Goal: Information Seeking & Learning: Learn about a topic

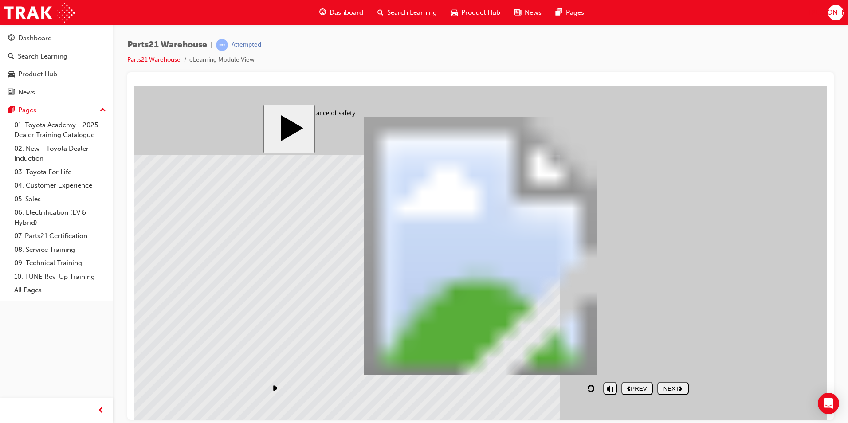
click at [661, 386] on div "NEXT" at bounding box center [673, 388] width 24 height 7
drag, startPoint x: 335, startPoint y: 388, endPoint x: 420, endPoint y: 394, distance: 84.9
click at [420, 394] on div "playback controls" at bounding box center [433, 388] width 331 height 20
click at [424, 389] on div "playback controls" at bounding box center [433, 388] width 331 height 20
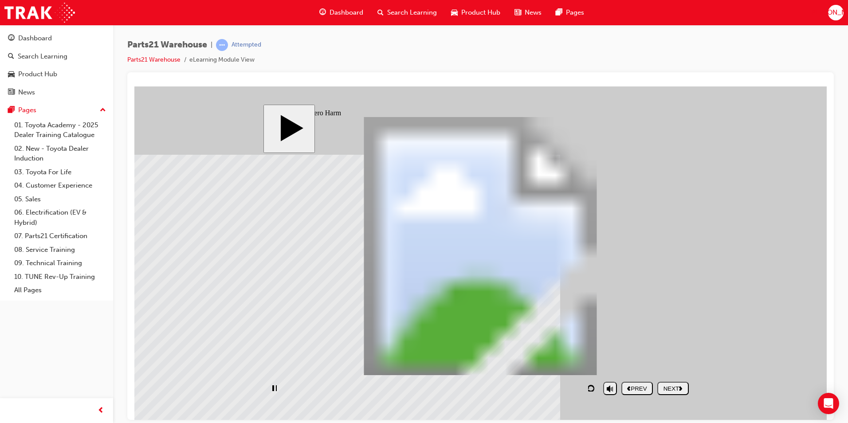
click at [526, 238] on div "Rectangle 1 Hit by vehicles Rectangle 1 Crushed by machines PARTS21 Warehouse (…" at bounding box center [481, 250] width 426 height 266
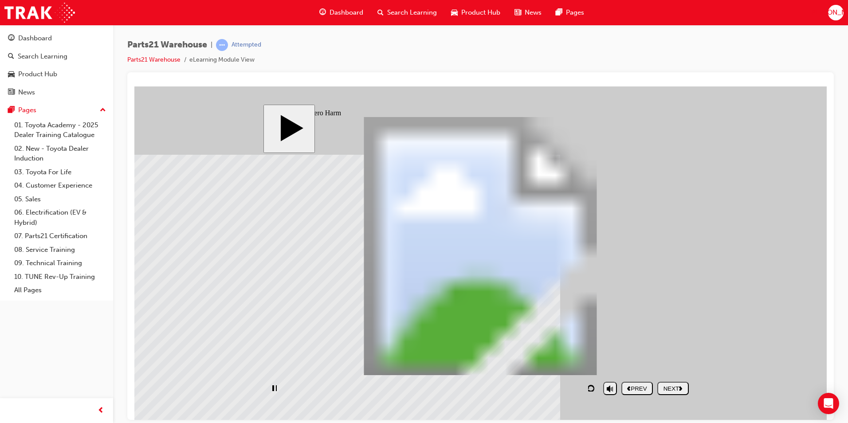
drag, startPoint x: 606, startPoint y: 322, endPoint x: 584, endPoint y: 313, distance: 23.1
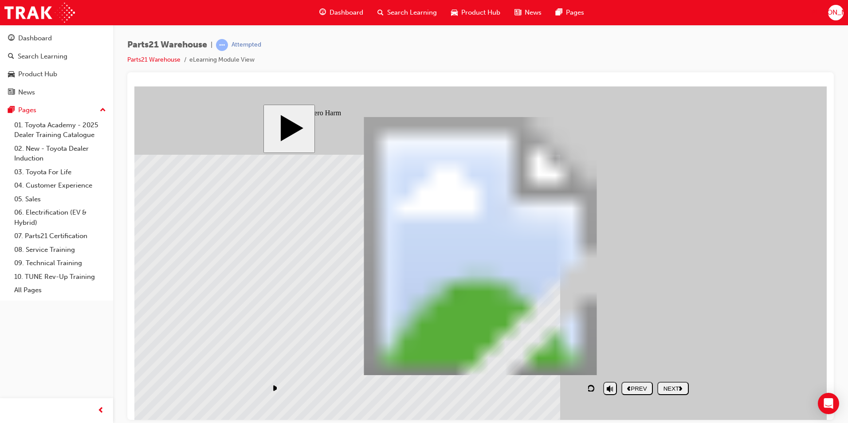
click at [682, 390] on div "NEXT" at bounding box center [673, 388] width 24 height 7
click at [179, 130] on div at bounding box center [156, 108] width 44 height 44
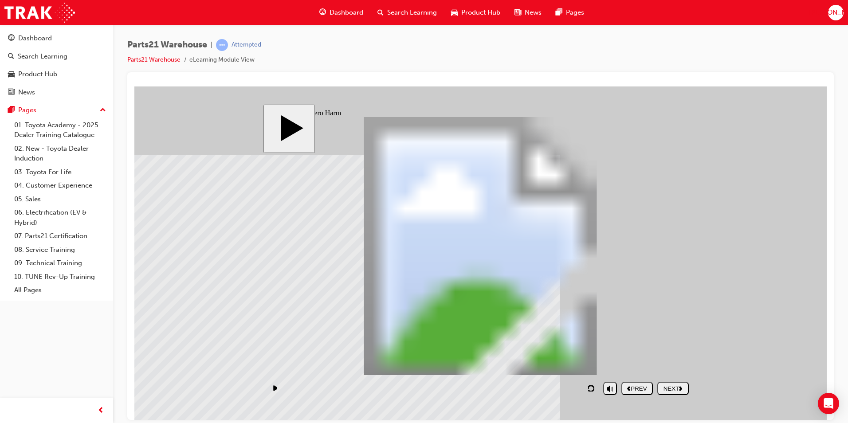
click at [179, 130] on div at bounding box center [156, 108] width 44 height 44
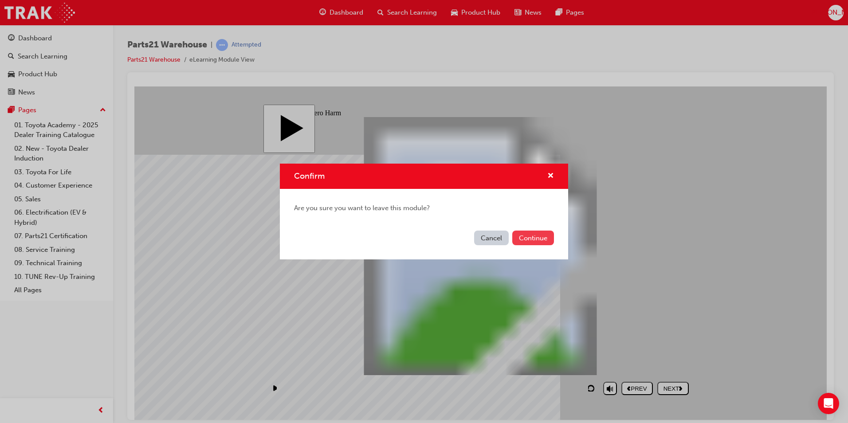
click at [522, 243] on button "Continue" at bounding box center [534, 238] width 42 height 15
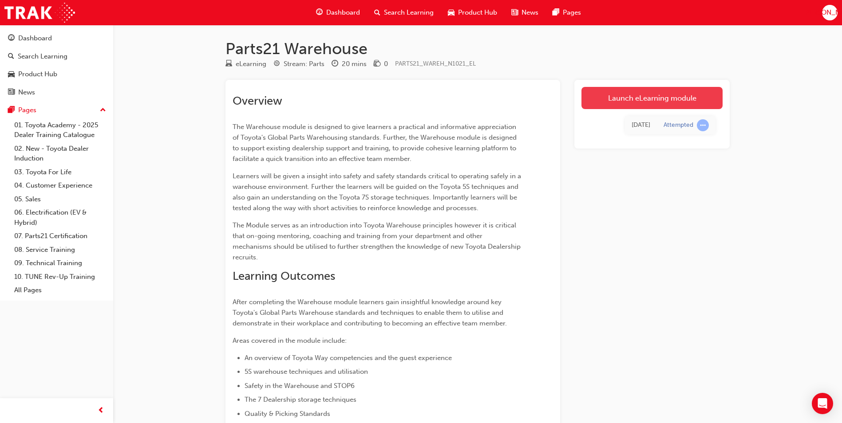
click at [651, 102] on link "Launch eLearning module" at bounding box center [651, 98] width 141 height 22
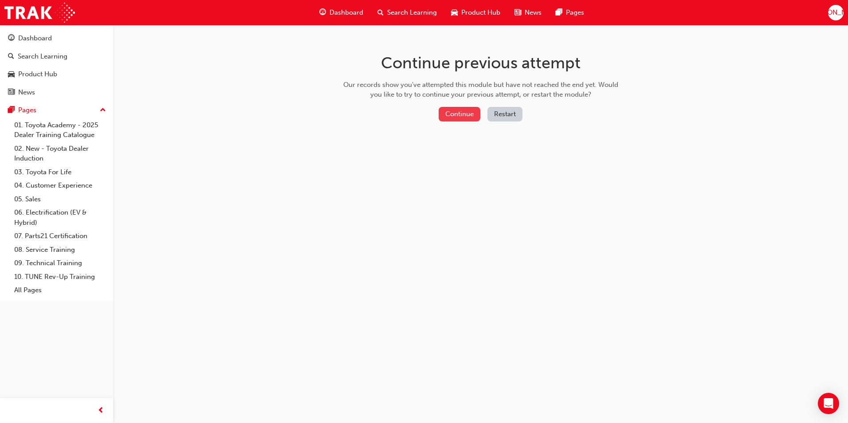
click at [466, 118] on button "Continue" at bounding box center [460, 114] width 42 height 15
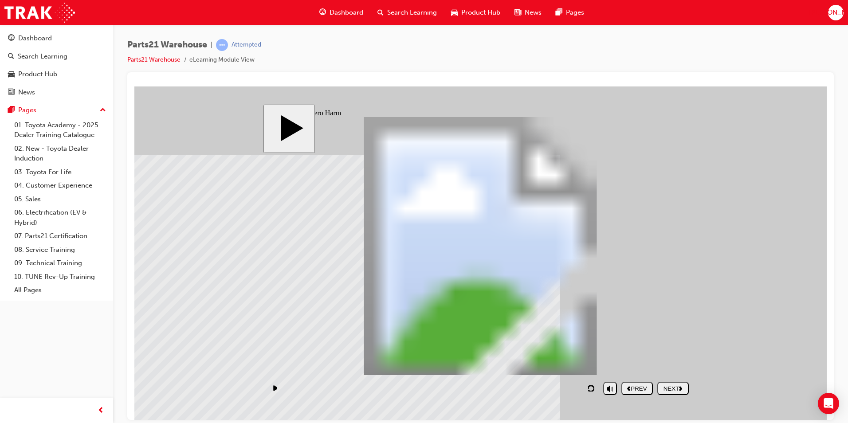
click at [684, 394] on button "NEXT" at bounding box center [674, 388] width 32 height 13
click at [179, 130] on div at bounding box center [156, 108] width 44 height 44
drag, startPoint x: 334, startPoint y: 246, endPoint x: 377, endPoint y: 250, distance: 42.8
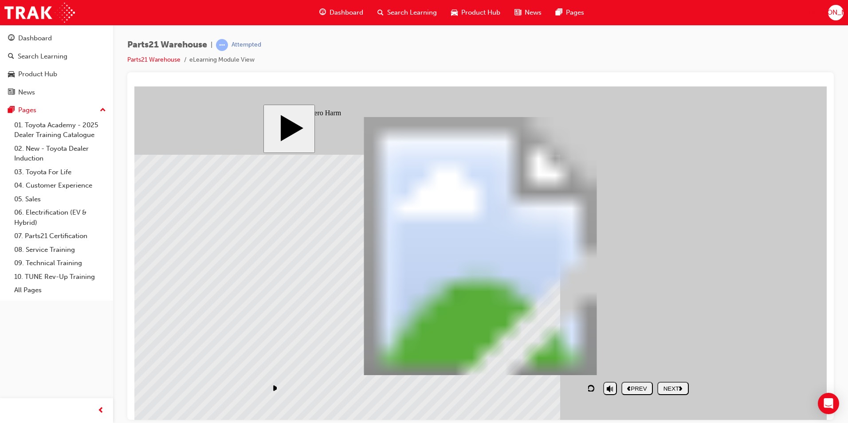
click at [179, 130] on div at bounding box center [156, 108] width 44 height 44
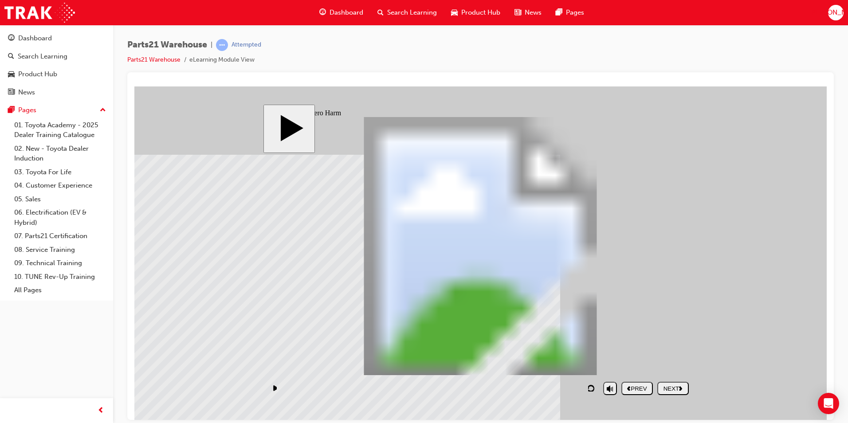
click at [179, 130] on div at bounding box center [156, 108] width 44 height 44
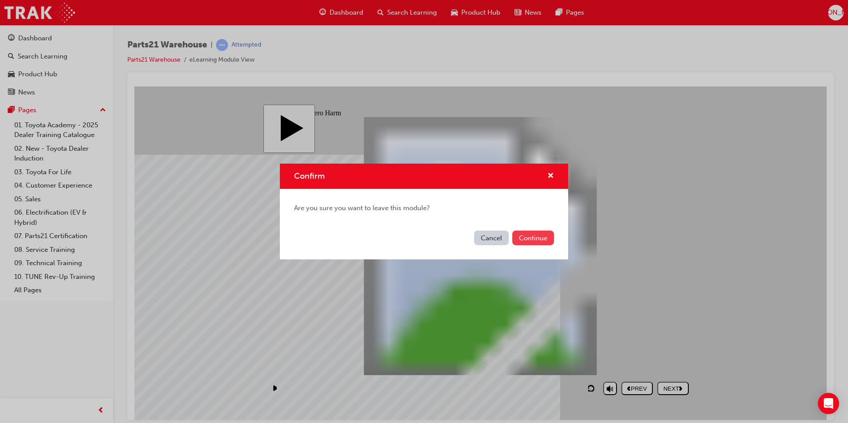
click at [520, 238] on button "Continue" at bounding box center [534, 238] width 42 height 15
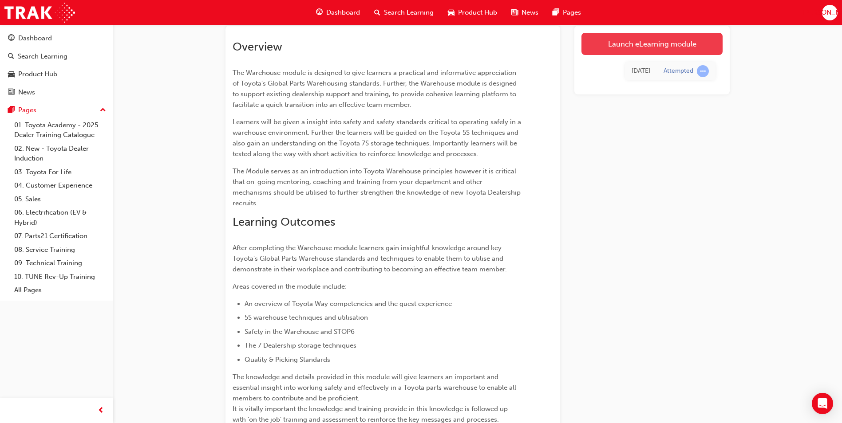
scroll to position [44, 0]
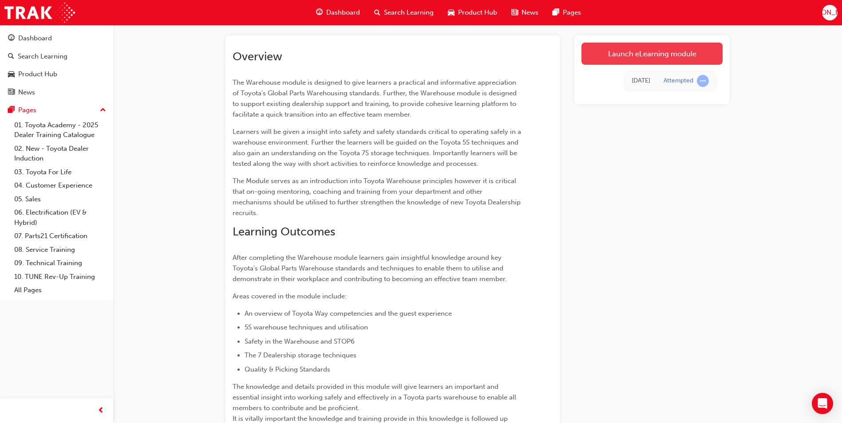
click at [636, 56] on link "Launch eLearning module" at bounding box center [651, 54] width 141 height 22
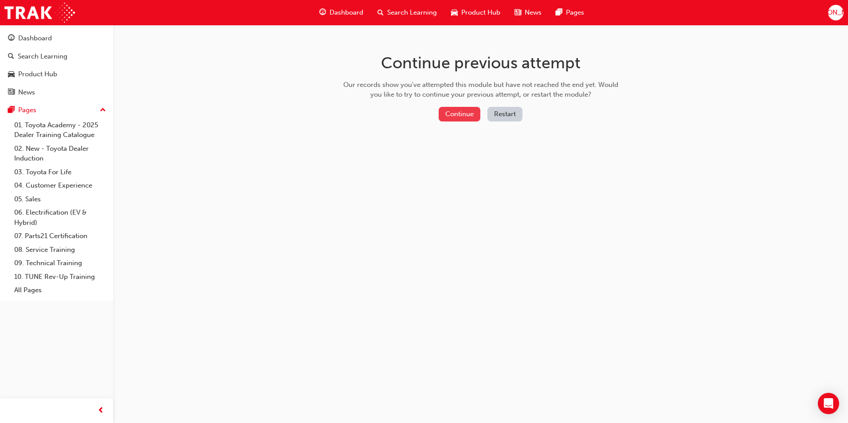
click at [467, 114] on button "Continue" at bounding box center [460, 114] width 42 height 15
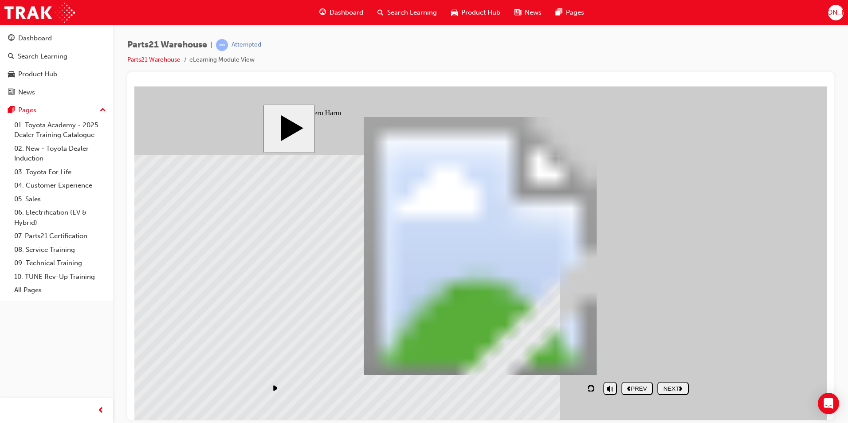
click at [672, 389] on div "NEXT" at bounding box center [673, 388] width 24 height 7
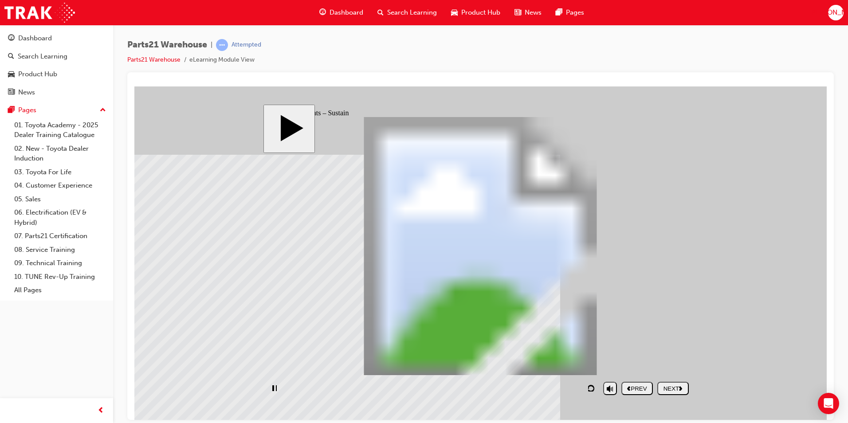
click at [674, 385] on div "NEXT" at bounding box center [673, 388] width 24 height 7
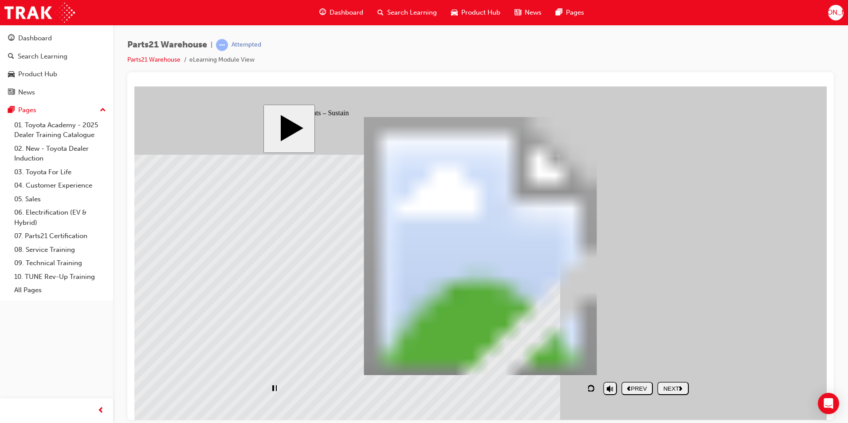
click at [672, 387] on div "NEXT" at bounding box center [673, 388] width 24 height 7
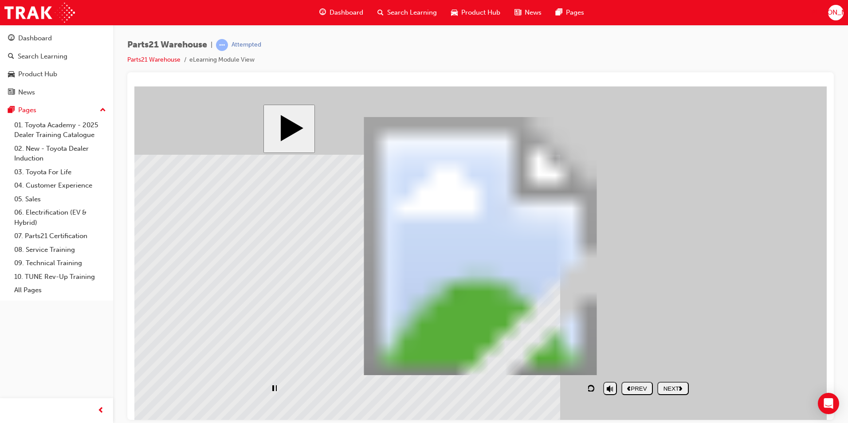
click at [676, 386] on div "NEXT" at bounding box center [673, 388] width 24 height 7
click at [677, 386] on div "NEXT" at bounding box center [673, 388] width 24 height 7
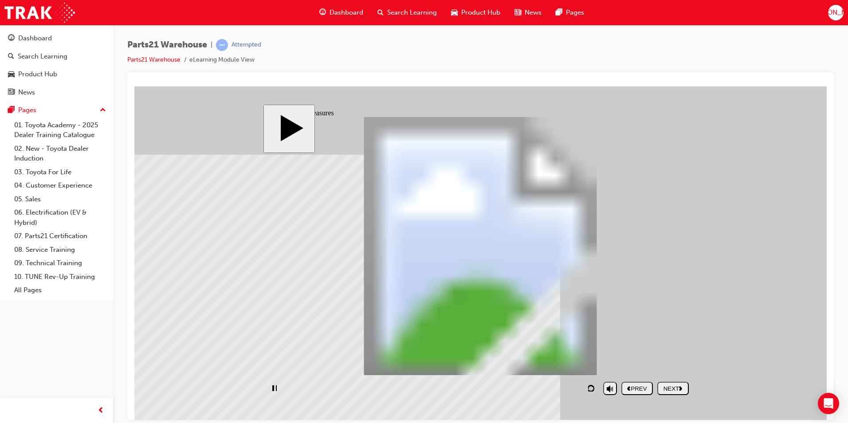
click at [677, 386] on div "NEXT" at bounding box center [673, 388] width 24 height 7
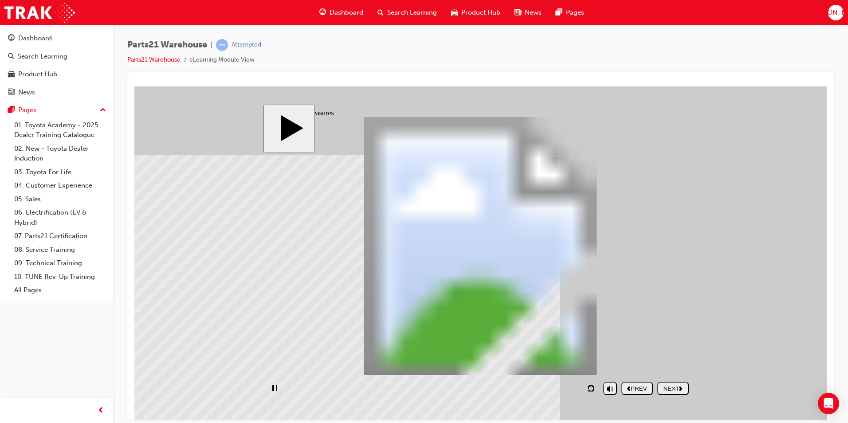
click at [681, 382] on button "NEXT" at bounding box center [674, 388] width 32 height 13
click at [679, 382] on button "NEXT" at bounding box center [674, 388] width 32 height 13
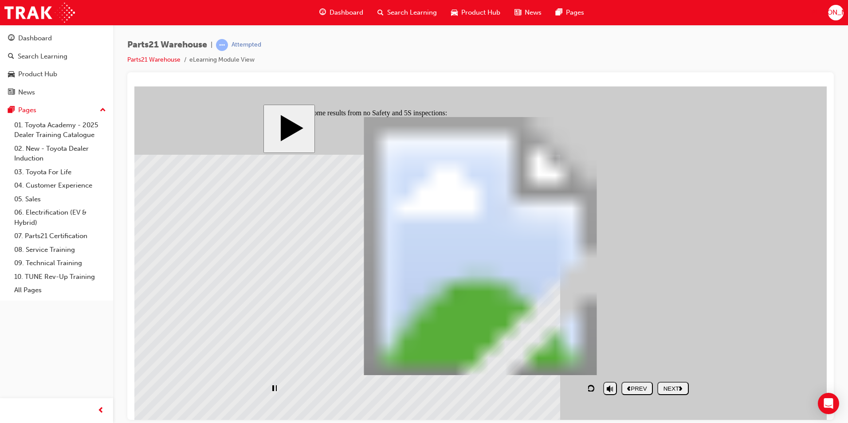
click at [677, 385] on div "NEXT" at bounding box center [673, 388] width 24 height 7
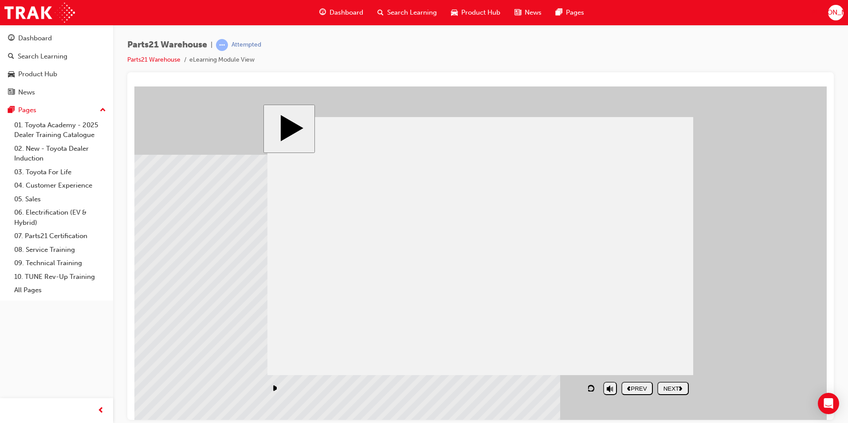
click at [677, 385] on div "NEXT" at bounding box center [673, 388] width 24 height 7
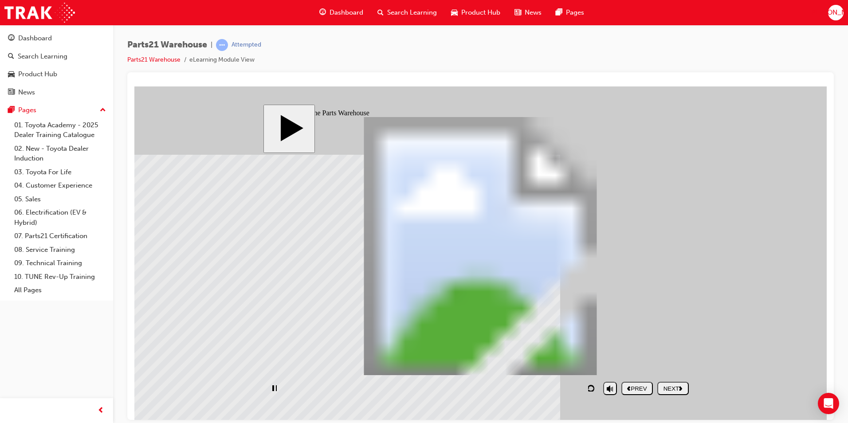
click at [678, 385] on nav "PREV NEXT SUBMIT" at bounding box center [655, 388] width 67 height 20
click at [675, 387] on div "NEXT" at bounding box center [673, 388] width 24 height 7
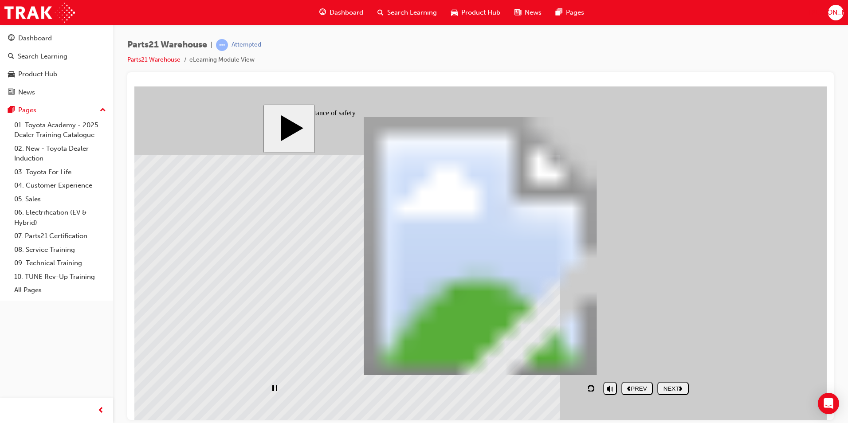
click at [674, 387] on div "NEXT" at bounding box center [673, 388] width 24 height 7
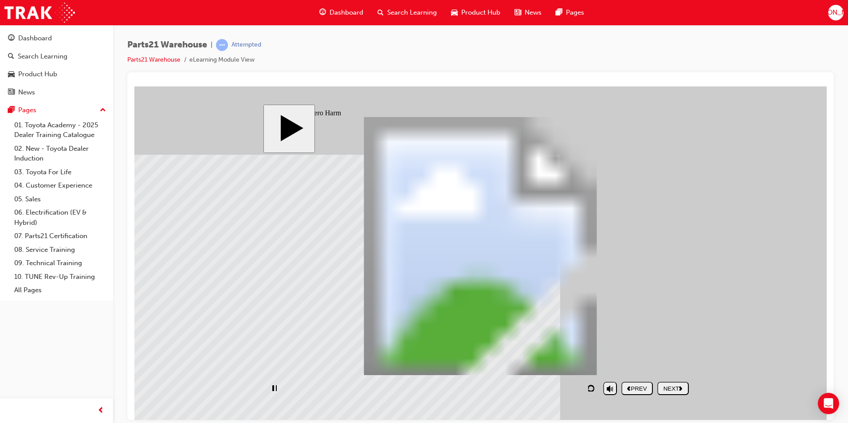
drag, startPoint x: 434, startPoint y: 304, endPoint x: 445, endPoint y: 304, distance: 11.1
click at [434, 304] on div "Rectangle 1 Hit by vehicles PARTS21 Warehouse (Safety) PARTS21 Warehouse Rectan…" at bounding box center [481, 250] width 426 height 266
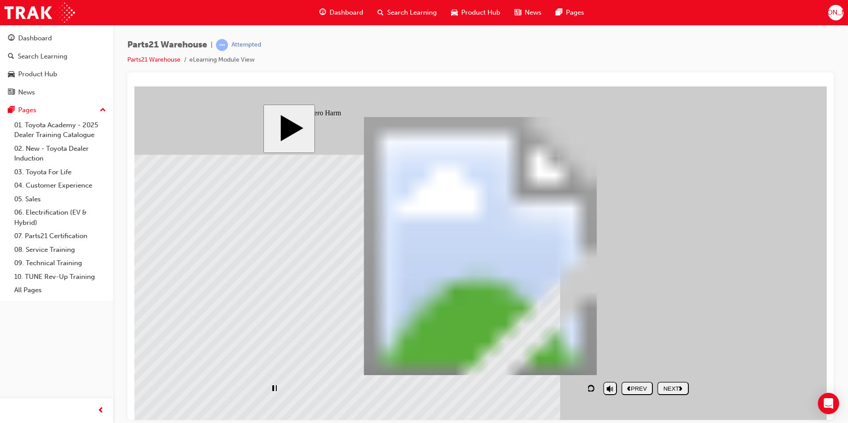
click at [668, 386] on div "NEXT" at bounding box center [673, 388] width 24 height 7
drag, startPoint x: 296, startPoint y: 224, endPoint x: 351, endPoint y: 227, distance: 55.1
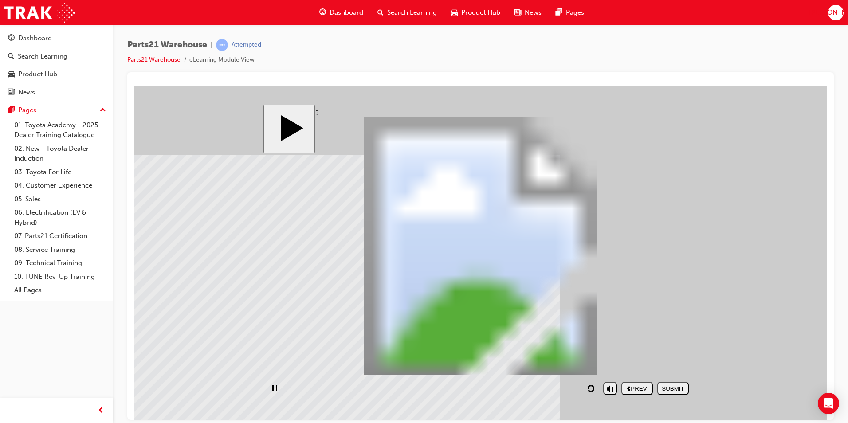
click at [677, 388] on div "SUBMIT" at bounding box center [673, 388] width 24 height 7
drag, startPoint x: 440, startPoint y: 217, endPoint x: 331, endPoint y: 184, distance: 114.1
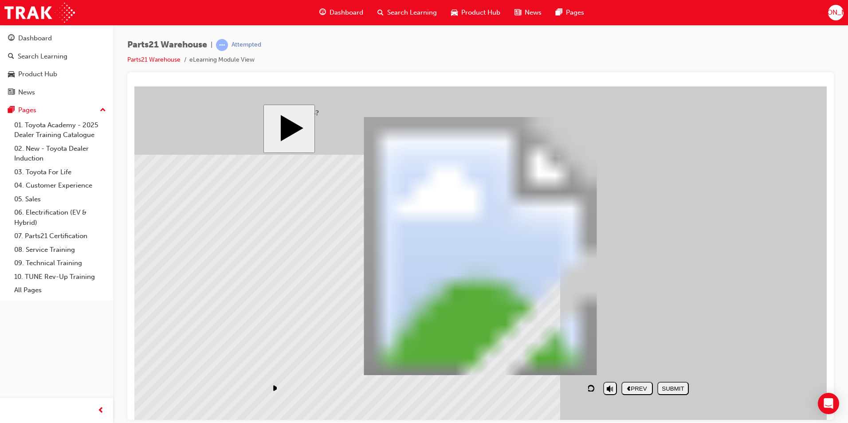
click at [684, 390] on div "NEXT" at bounding box center [673, 388] width 24 height 7
click at [667, 388] on div "NEXT" at bounding box center [673, 388] width 24 height 7
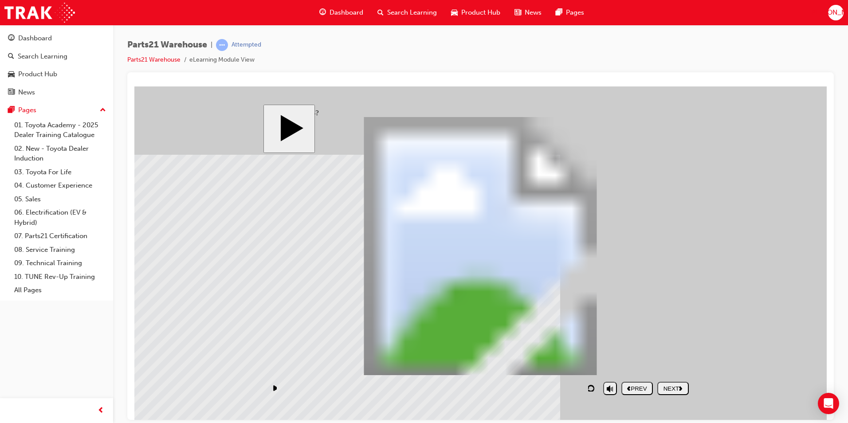
click at [666, 388] on div "NEXT" at bounding box center [673, 388] width 24 height 7
click at [678, 386] on div "NEXT" at bounding box center [673, 388] width 24 height 7
click at [679, 386] on div "NEXT" at bounding box center [673, 388] width 24 height 7
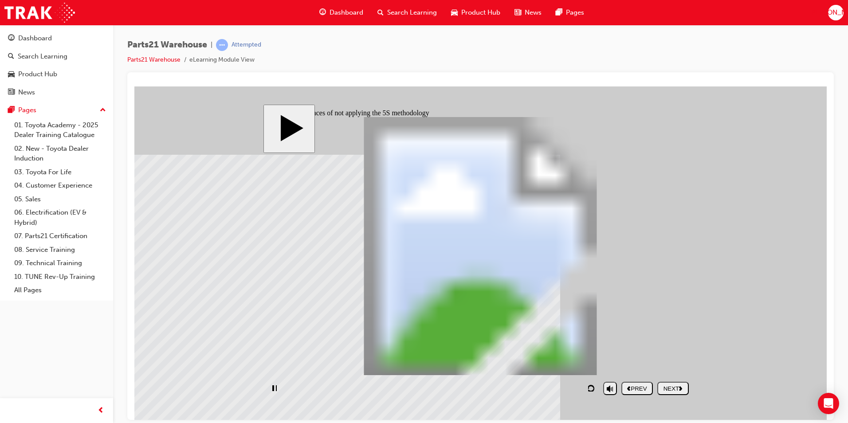
click at [679, 386] on div "NEXT" at bounding box center [673, 388] width 24 height 7
click at [675, 386] on div "NEXT" at bounding box center [673, 388] width 24 height 7
click at [677, 386] on div "NEXT" at bounding box center [673, 388] width 24 height 7
click at [675, 387] on div "NEXT" at bounding box center [673, 388] width 24 height 7
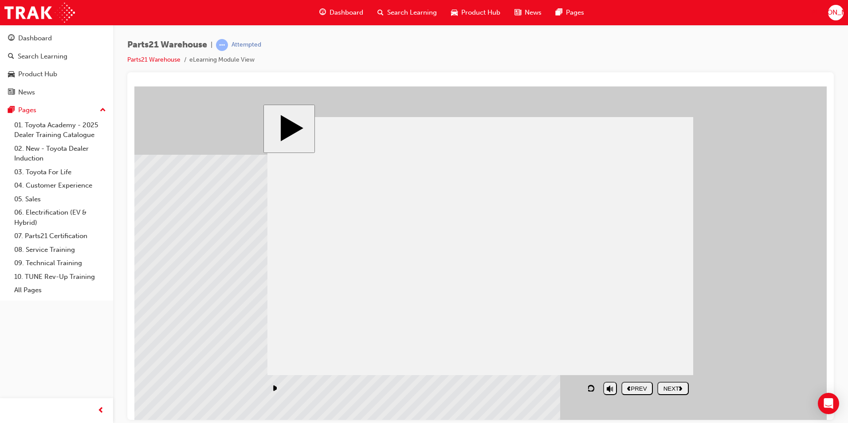
click at [678, 387] on div "NEXT" at bounding box center [673, 388] width 24 height 7
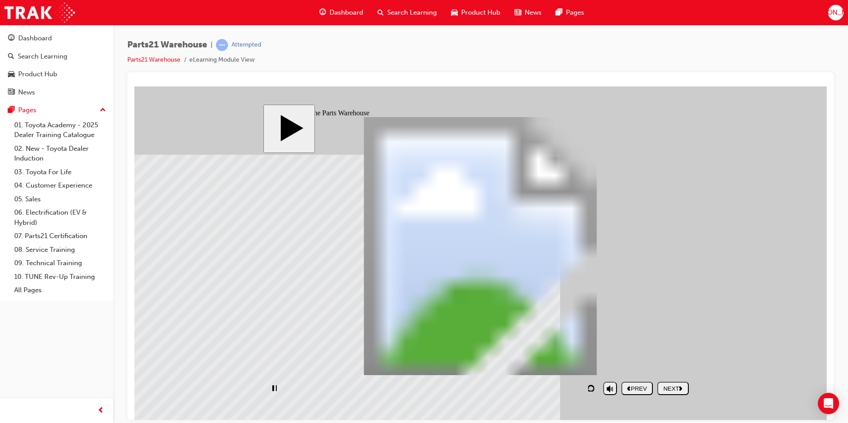
click at [680, 387] on div "NEXT" at bounding box center [673, 388] width 24 height 7
click at [681, 387] on polygon "next" at bounding box center [680, 388] width 3 height 4
click at [681, 387] on div "SUBMIT" at bounding box center [673, 388] width 24 height 7
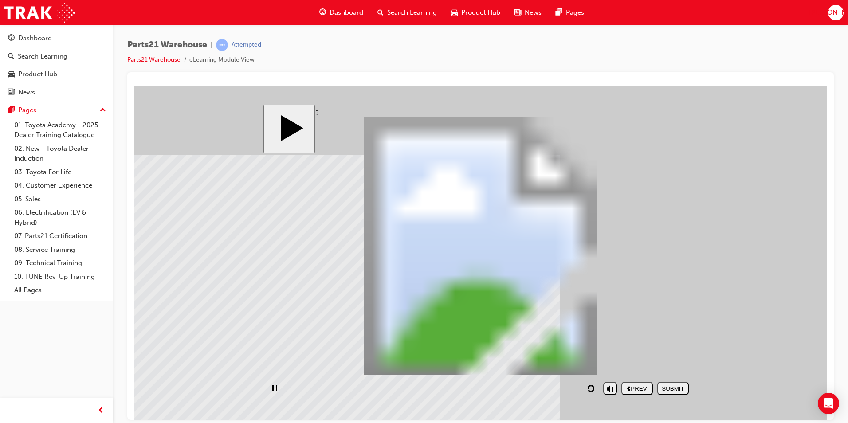
drag, startPoint x: 457, startPoint y: 315, endPoint x: 340, endPoint y: 221, distance: 150.8
drag, startPoint x: 340, startPoint y: 221, endPoint x: 353, endPoint y: 201, distance: 23.0
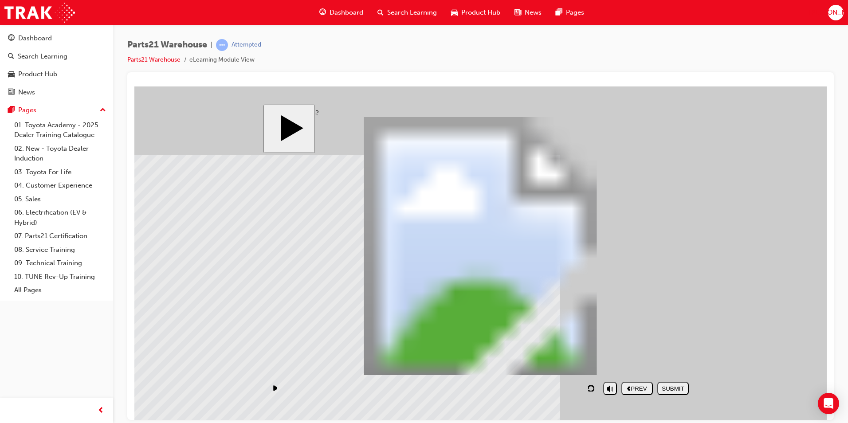
click at [663, 386] on div "NEXT" at bounding box center [673, 388] width 24 height 7
click at [673, 386] on div "NEXT" at bounding box center [673, 388] width 24 height 7
click at [665, 390] on div "NEXT" at bounding box center [673, 388] width 24 height 7
click at [679, 389] on div "NEXT" at bounding box center [673, 388] width 24 height 7
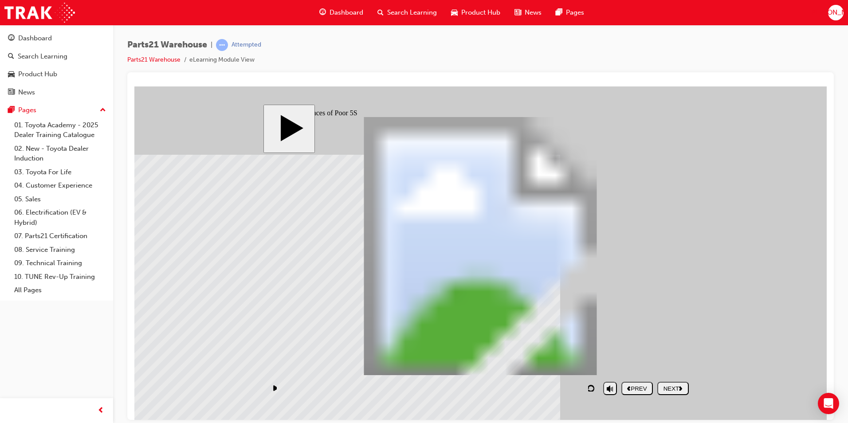
click at [663, 388] on div "NEXT" at bounding box center [673, 388] width 24 height 7
click at [672, 385] on div "NEXT" at bounding box center [673, 388] width 24 height 7
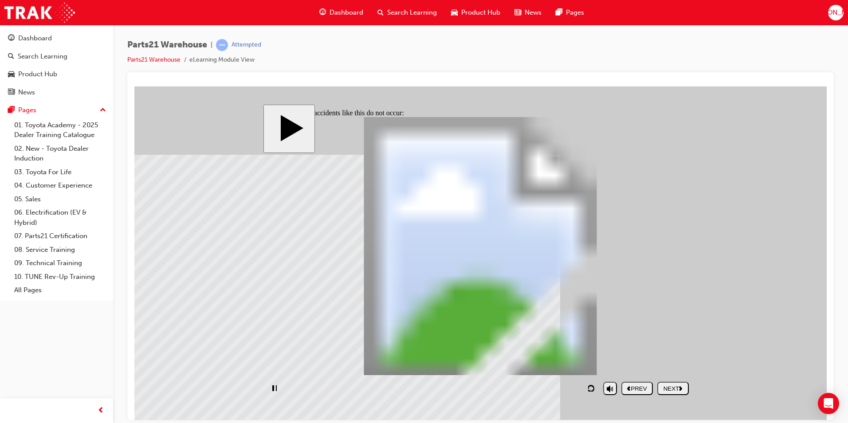
click at [672, 385] on div "NEXT" at bounding box center [673, 388] width 24 height 7
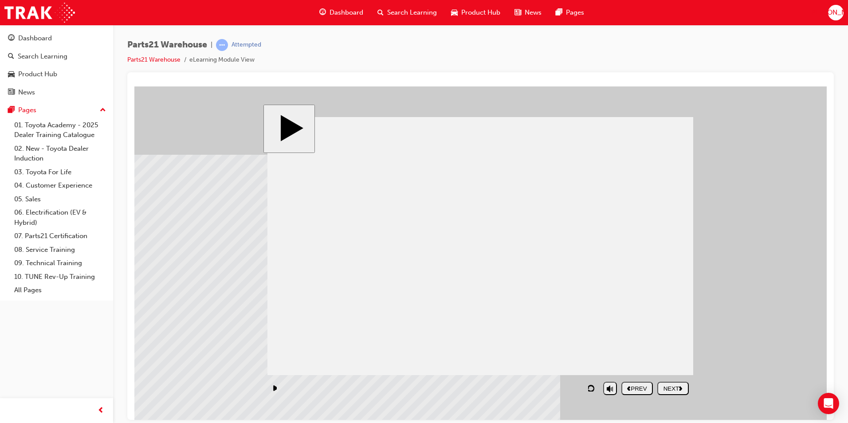
click at [672, 385] on div "NEXT" at bounding box center [673, 388] width 24 height 7
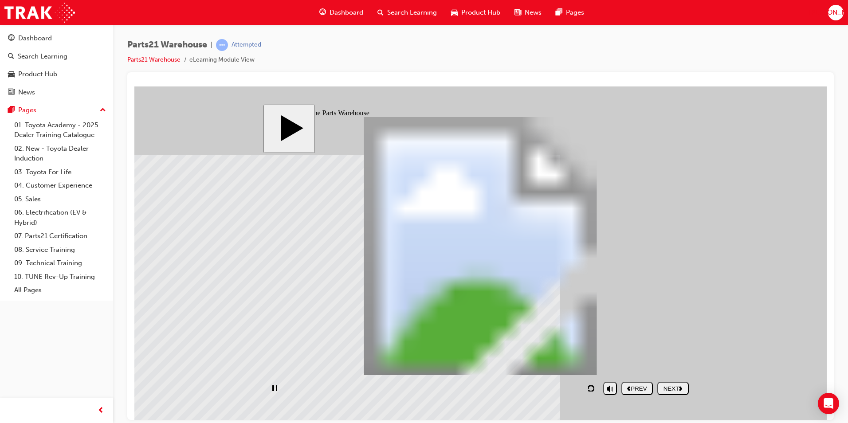
click at [672, 385] on div "NEXT" at bounding box center [673, 388] width 24 height 7
click at [672, 385] on div "SUBMIT" at bounding box center [673, 388] width 24 height 7
drag, startPoint x: 595, startPoint y: 354, endPoint x: 351, endPoint y: 177, distance: 302.2
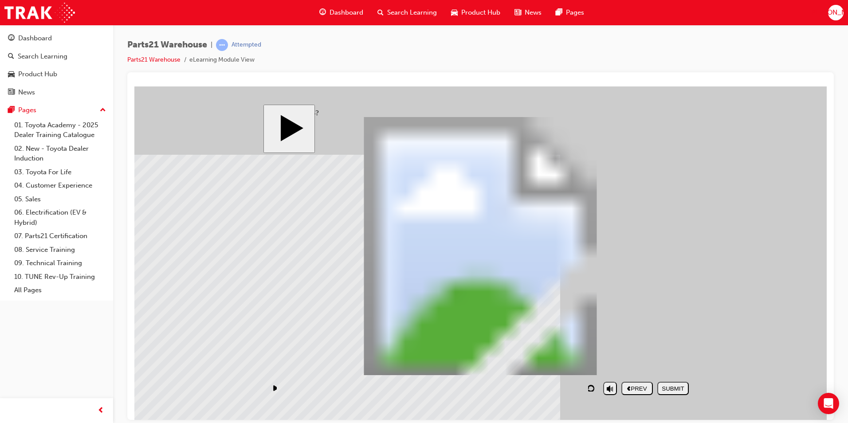
drag, startPoint x: 647, startPoint y: 311, endPoint x: 638, endPoint y: 198, distance: 112.6
drag, startPoint x: 496, startPoint y: 351, endPoint x: 630, endPoint y: 238, distance: 175.2
drag, startPoint x: 548, startPoint y: 319, endPoint x: 335, endPoint y: 252, distance: 222.3
drag, startPoint x: 411, startPoint y: 313, endPoint x: 281, endPoint y: 208, distance: 166.9
click at [675, 389] on div "SUBMIT" at bounding box center [673, 388] width 24 height 7
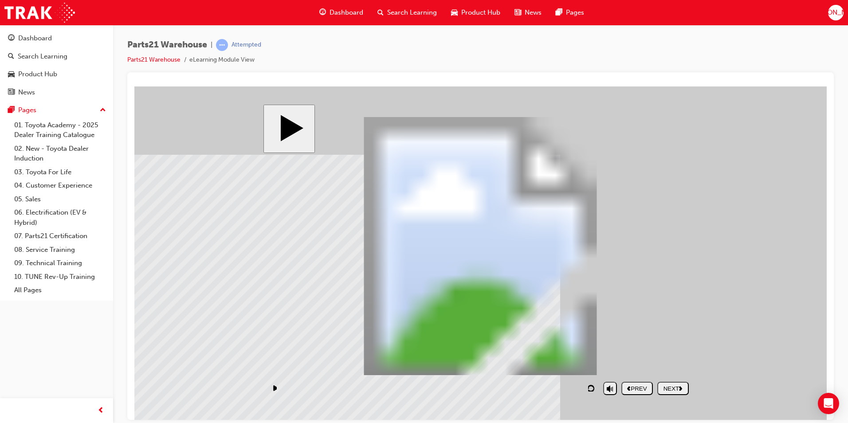
click at [672, 386] on div "NEXT" at bounding box center [673, 388] width 24 height 7
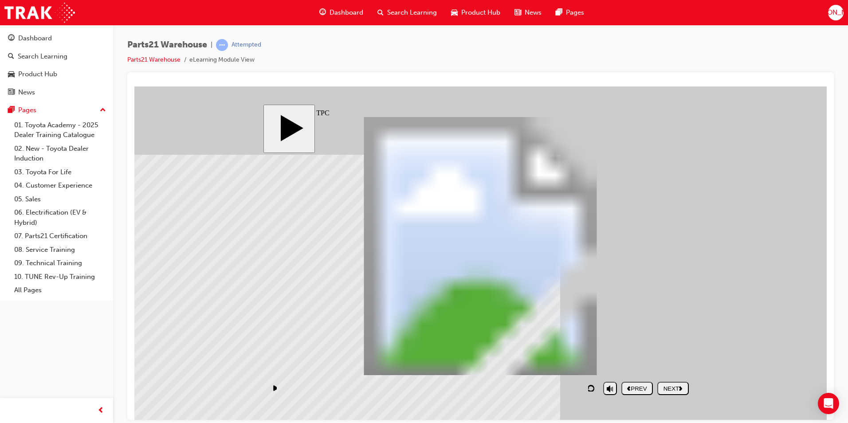
drag, startPoint x: 497, startPoint y: 359, endPoint x: 501, endPoint y: 358, distance: 4.6
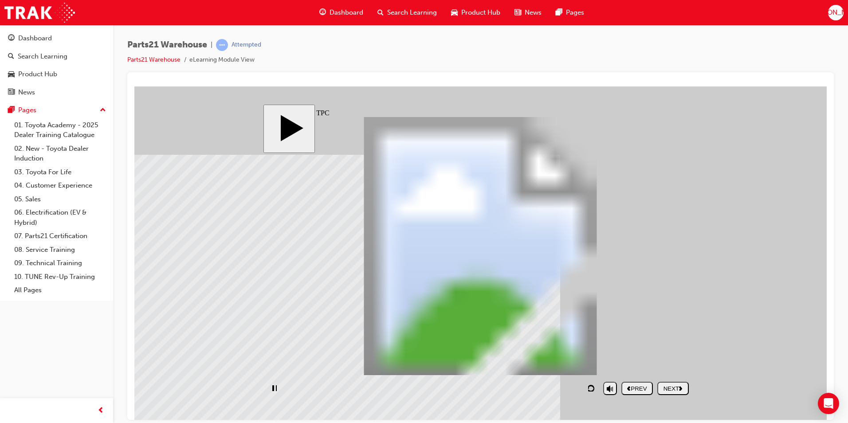
click at [664, 387] on div "NEXT" at bounding box center [673, 388] width 24 height 7
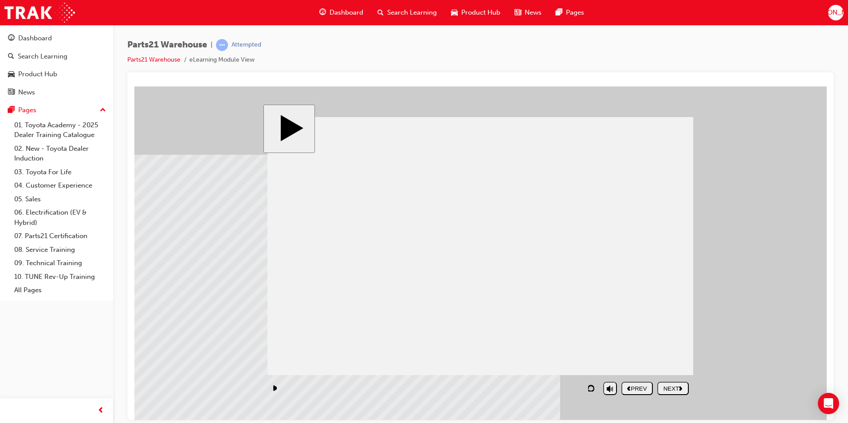
click at [668, 388] on div "NEXT" at bounding box center [673, 388] width 24 height 7
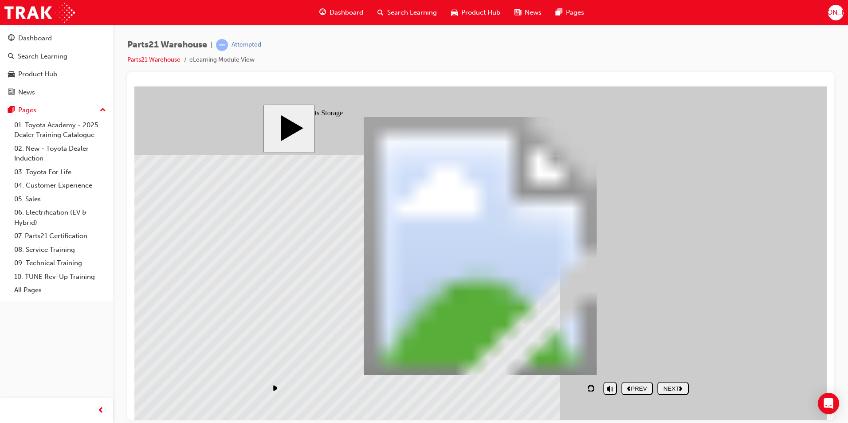
click at [674, 383] on button "NEXT" at bounding box center [674, 388] width 32 height 13
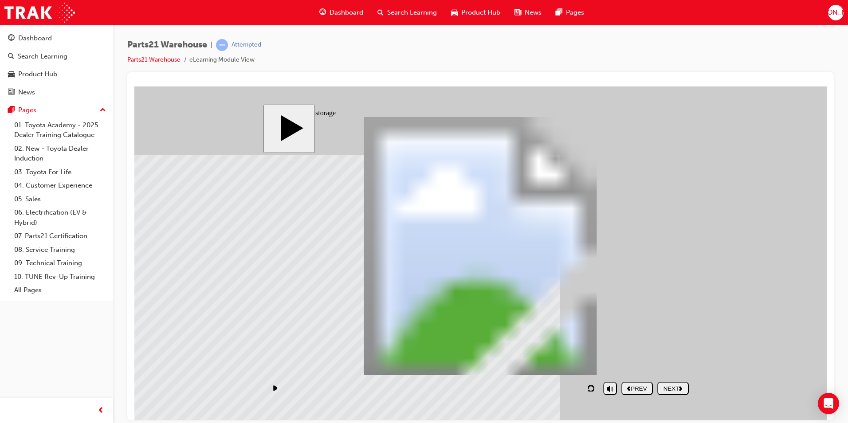
click at [667, 392] on div "NEXT" at bounding box center [673, 388] width 24 height 7
click at [677, 385] on nav "PREV NEXT SUBMIT" at bounding box center [655, 388] width 67 height 20
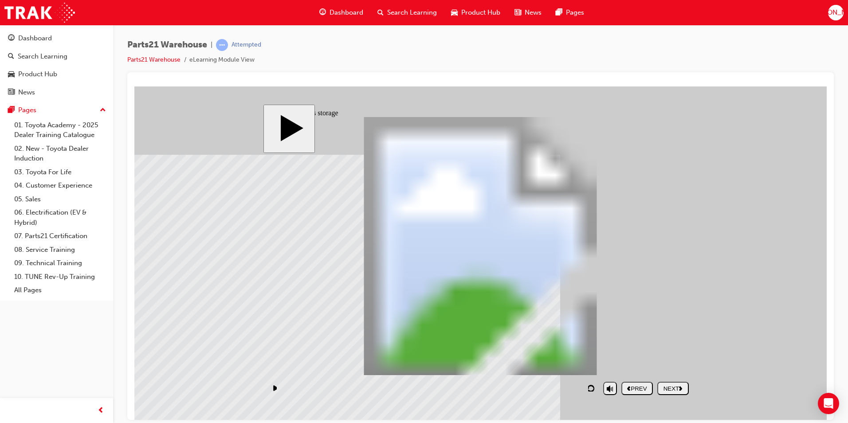
click at [663, 383] on button "NEXT" at bounding box center [674, 388] width 32 height 13
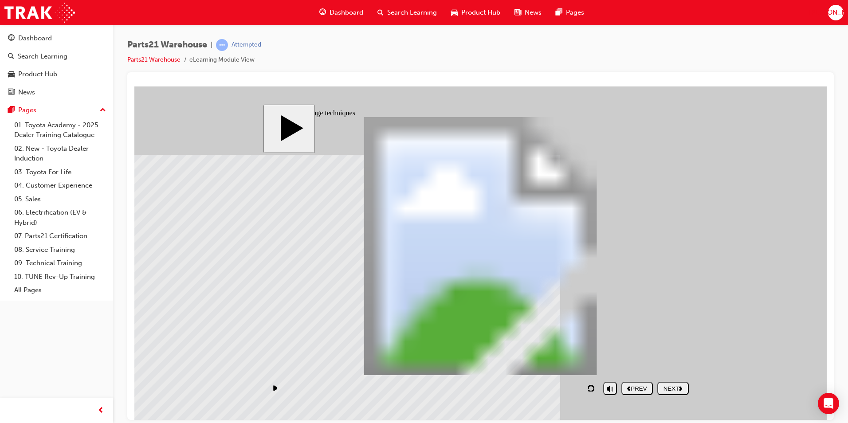
click at [678, 389] on div "NEXT" at bounding box center [673, 388] width 24 height 7
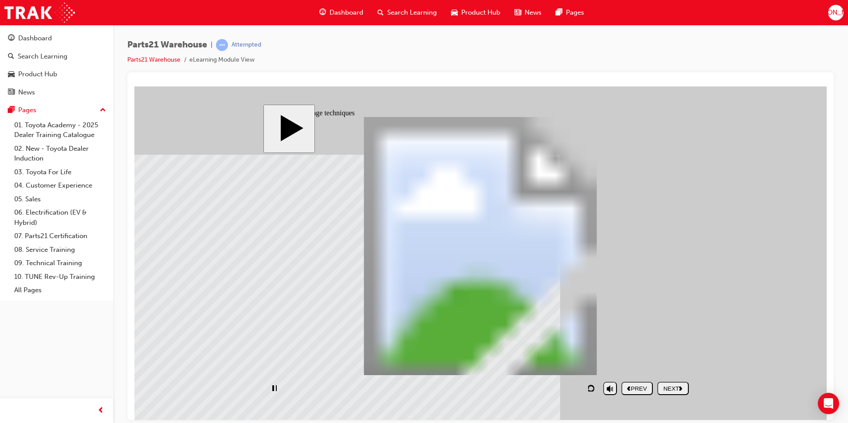
click at [677, 389] on div "NEXT" at bounding box center [673, 388] width 24 height 7
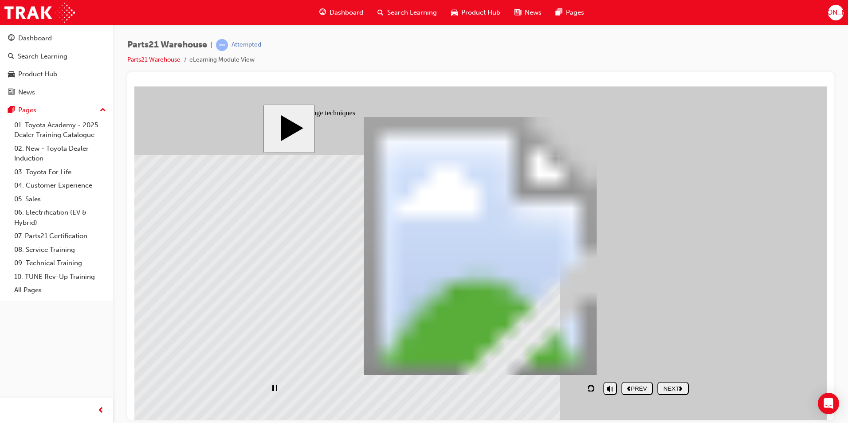
click at [665, 386] on div "NEXT" at bounding box center [673, 388] width 24 height 7
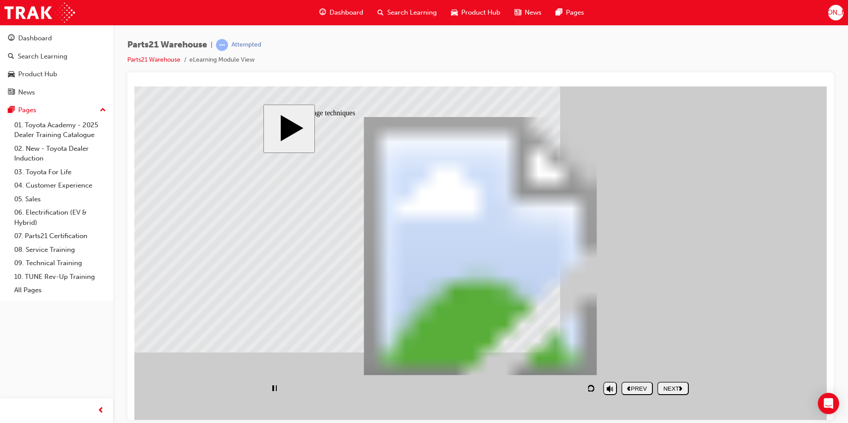
click at [364, 388] on div "playback controls" at bounding box center [433, 388] width 331 height 20
drag, startPoint x: 349, startPoint y: 390, endPoint x: 441, endPoint y: 388, distance: 91.9
click at [441, 388] on div "playback controls" at bounding box center [433, 388] width 331 height 20
drag, startPoint x: 421, startPoint y: 363, endPoint x: 458, endPoint y: 363, distance: 36.8
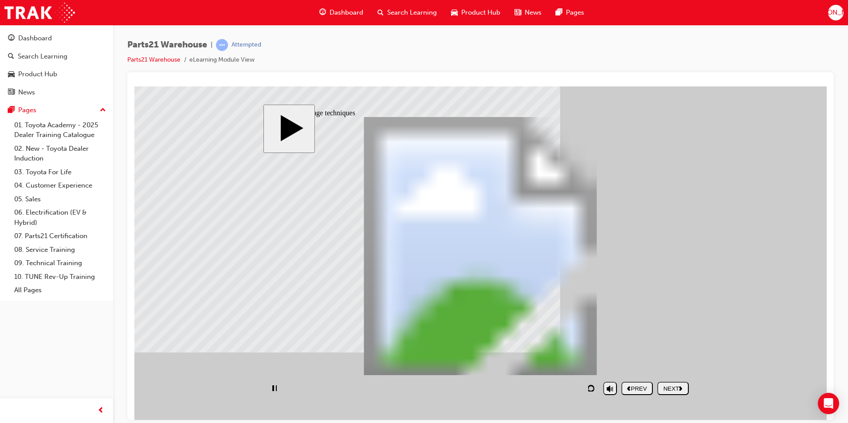
click at [280, 386] on button "play/pause" at bounding box center [274, 388] width 13 height 13
type input "247"
